Goal: Information Seeking & Learning: Understand process/instructions

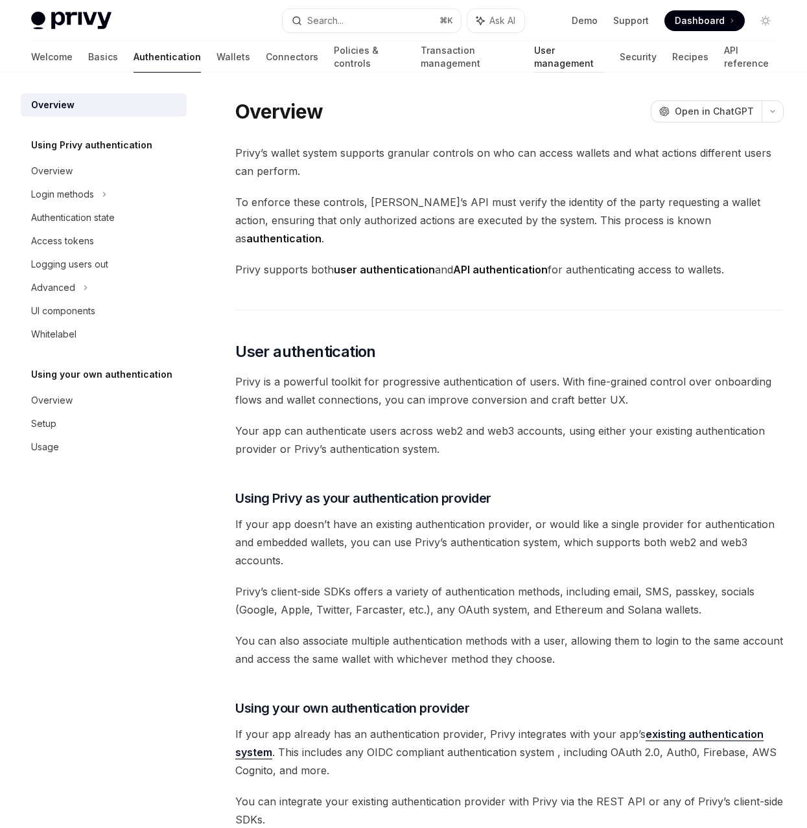
click at [534, 58] on link "User management" at bounding box center [569, 56] width 70 height 31
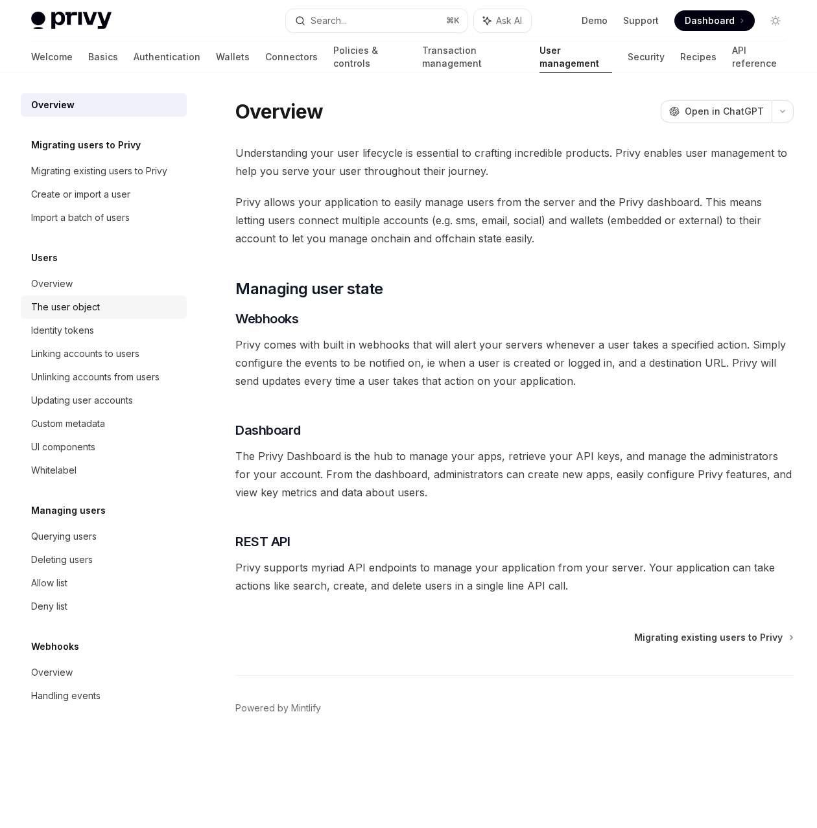
click at [99, 310] on div "The user object" at bounding box center [105, 307] width 148 height 16
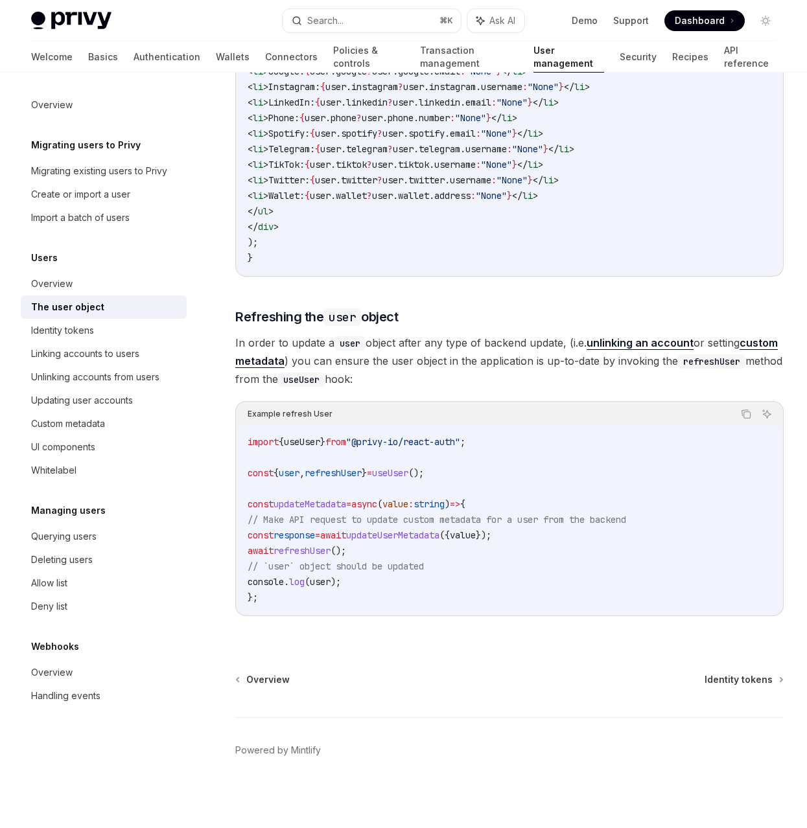
scroll to position [1498, 0]
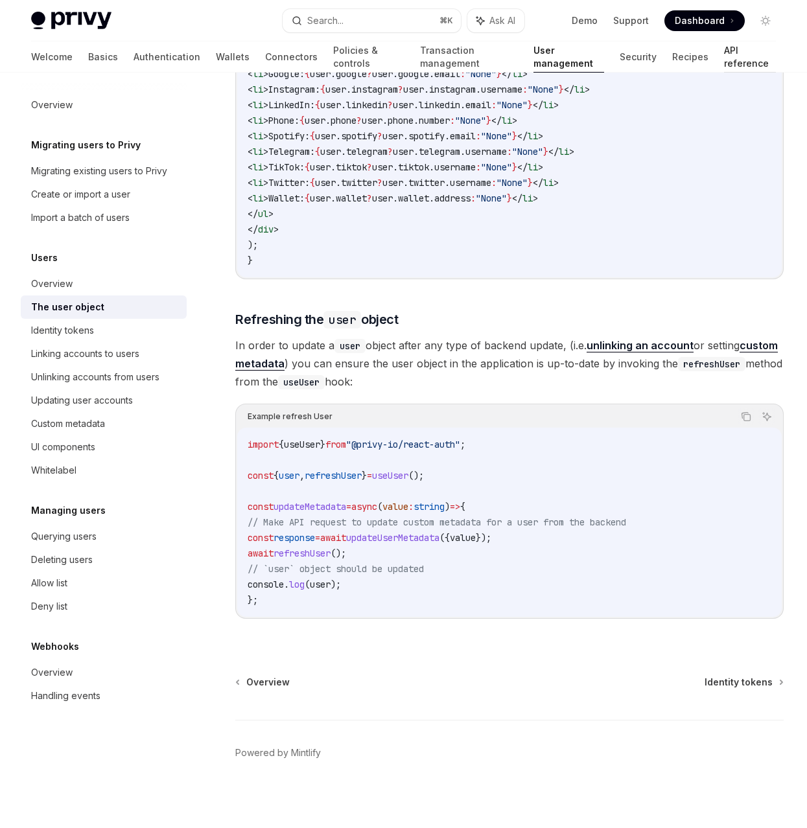
click at [724, 53] on link "API reference" at bounding box center [750, 56] width 52 height 31
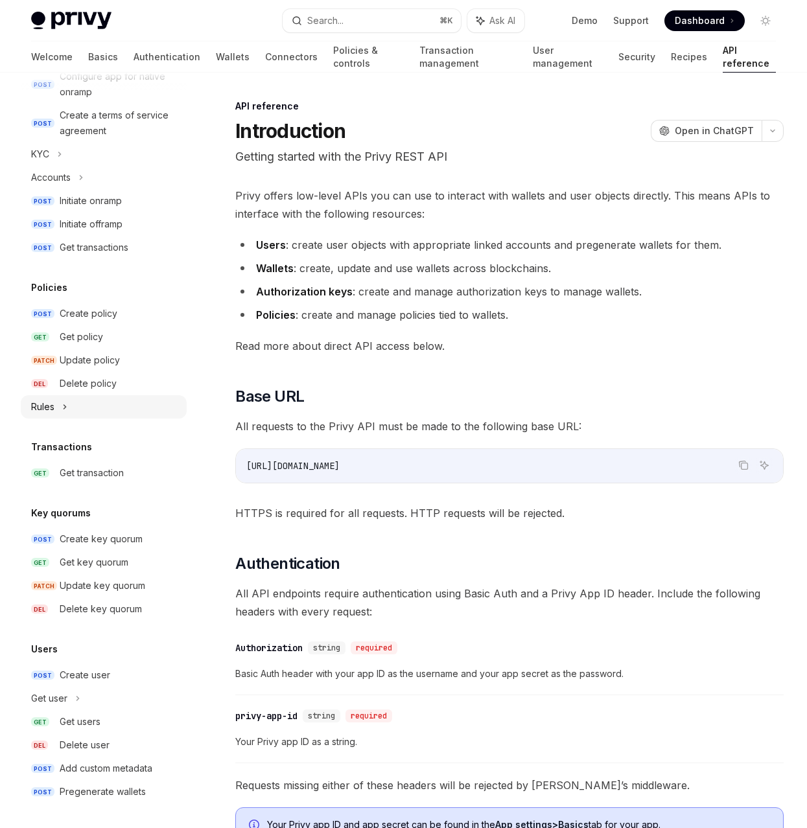
scroll to position [511, 0]
click at [61, 692] on div "Get user" at bounding box center [49, 698] width 36 height 16
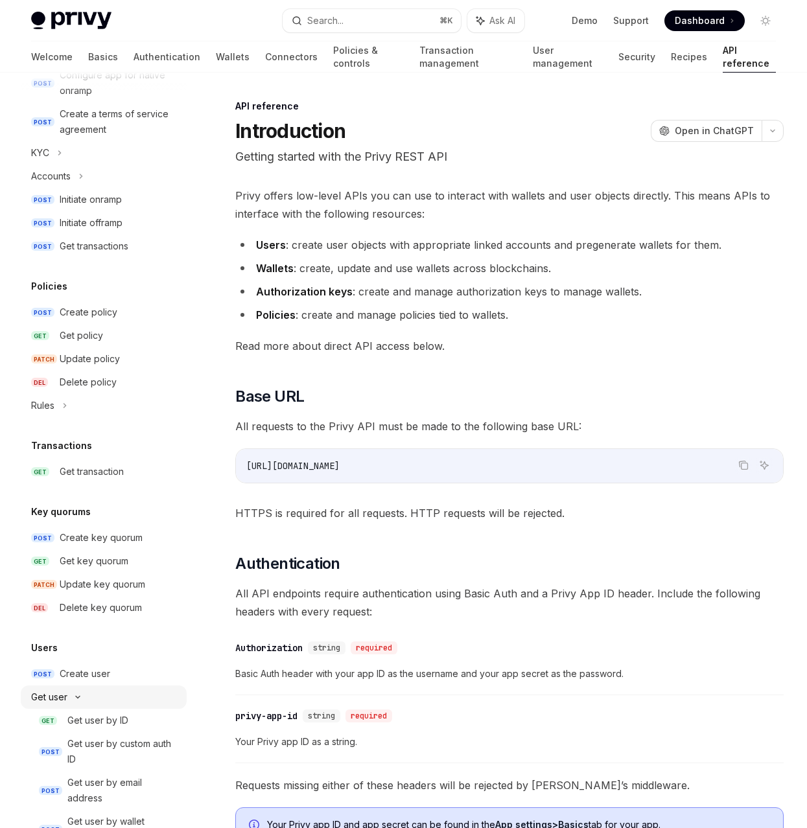
type textarea "*"
